Goal: Task Accomplishment & Management: Manage account settings

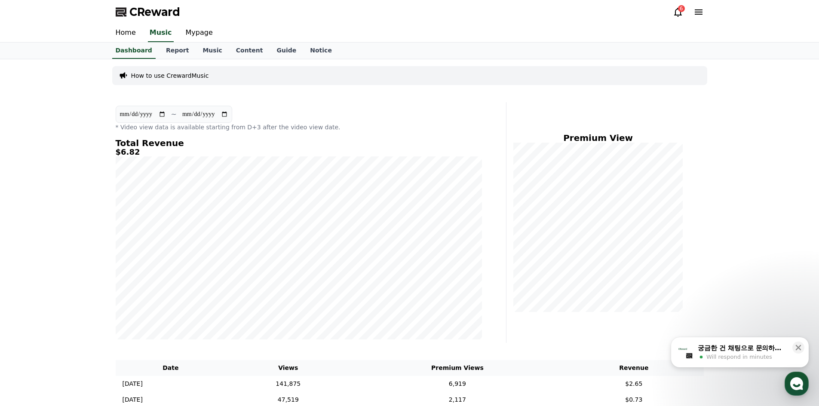
click at [742, 353] on div "궁금한 건 채팅으로 문의하세요 Will respond in minutes" at bounding box center [742, 352] width 91 height 18
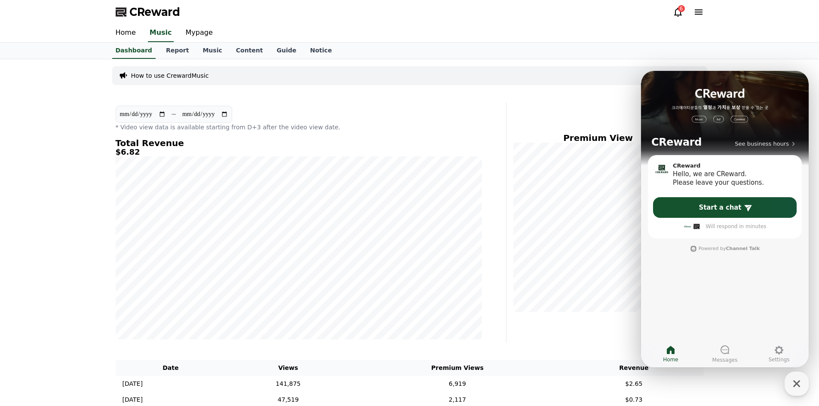
click at [681, 11] on div "6" at bounding box center [681, 8] width 7 height 7
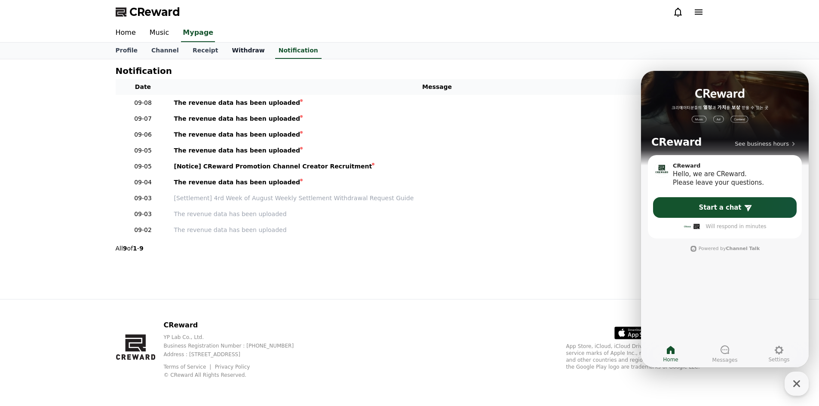
click at [225, 48] on link "Withdraw" at bounding box center [248, 51] width 46 height 16
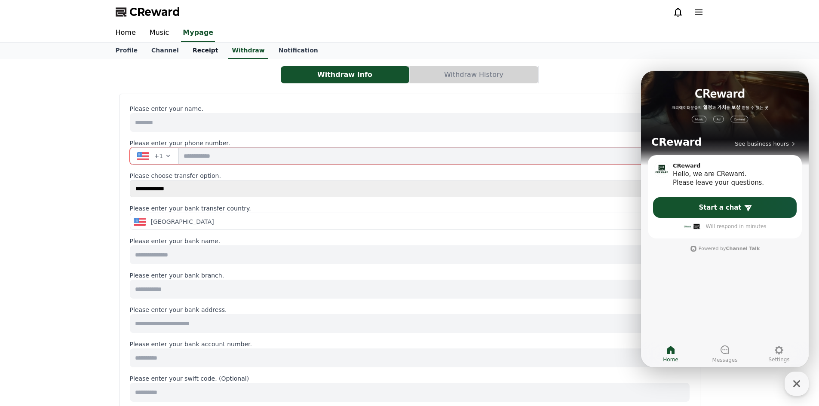
click at [192, 52] on link "Receipt" at bounding box center [206, 51] width 40 height 16
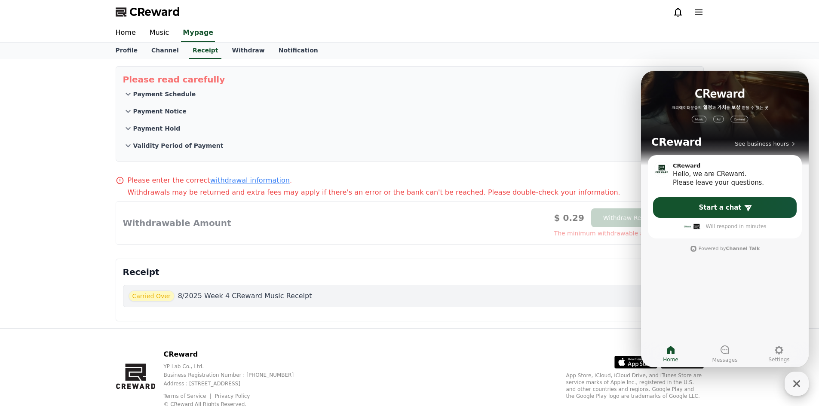
click at [794, 380] on icon "button" at bounding box center [796, 383] width 15 height 15
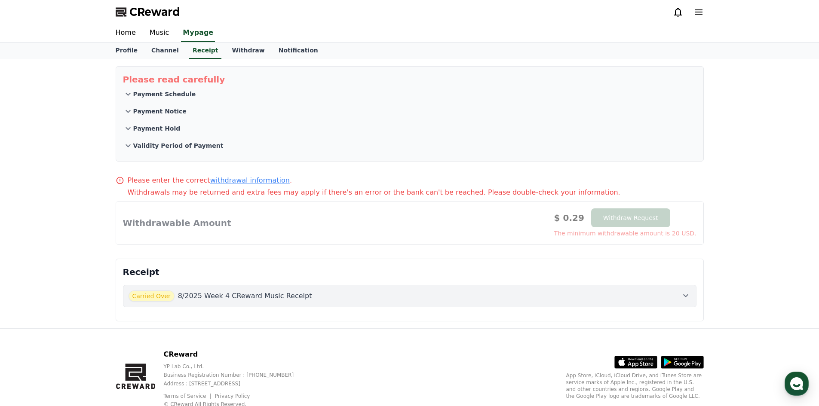
click at [681, 301] on div "Carried Over 8/2025 Week 4 CReward Music Receipt" at bounding box center [410, 296] width 562 height 11
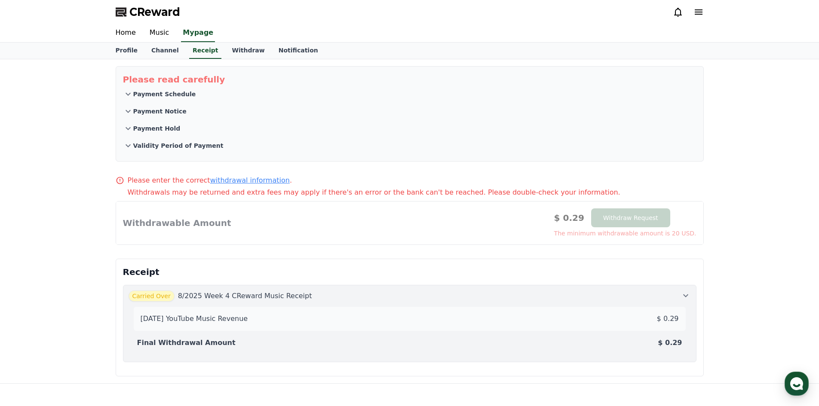
click at [679, 301] on div "Carried Over 8/2025 Week 4 CReward Music Receipt" at bounding box center [410, 296] width 562 height 11
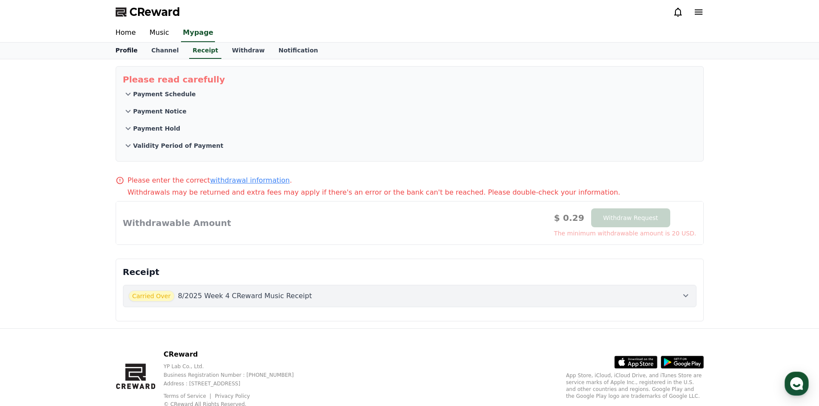
click at [126, 50] on link "Profile" at bounding box center [127, 51] width 36 height 16
select select "**********"
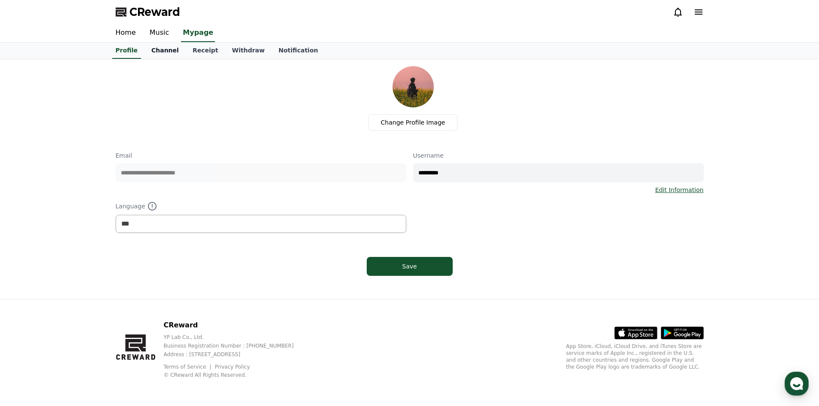
click at [157, 49] on link "Channel" at bounding box center [164, 51] width 41 height 16
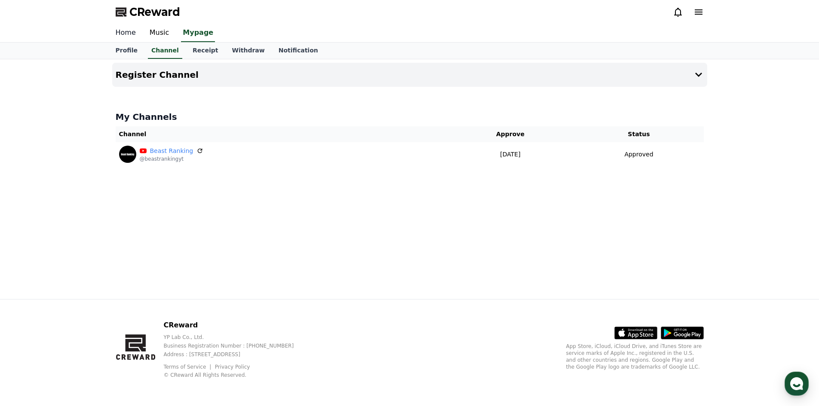
click at [129, 32] on link "Home" at bounding box center [126, 33] width 34 height 18
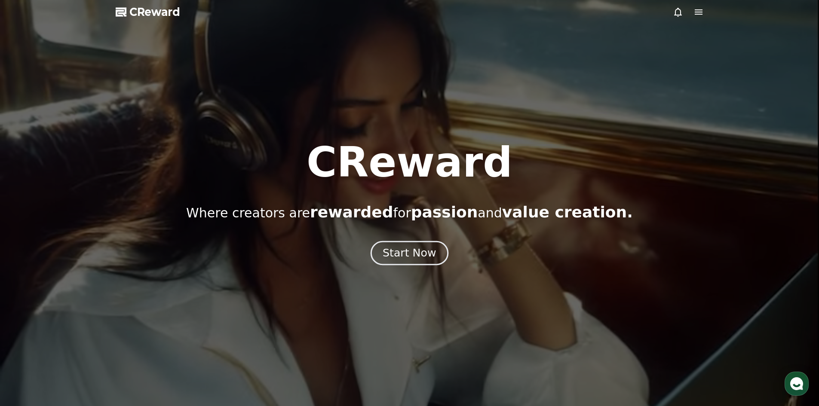
click at [427, 251] on div "Start Now" at bounding box center [409, 253] width 53 height 15
